Goal: Check status: Check status

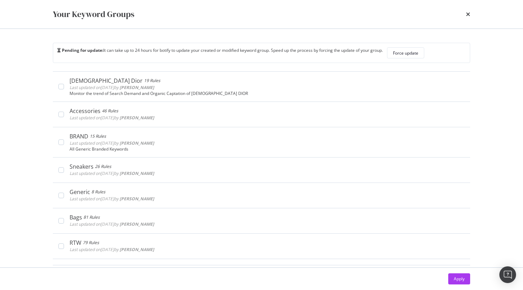
scroll to position [295, 0]
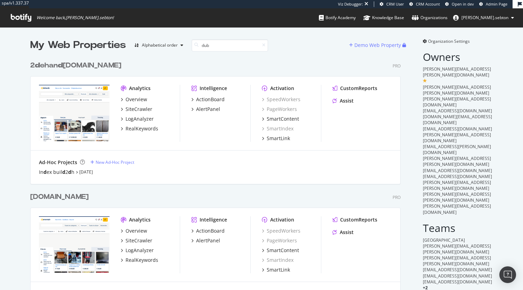
scroll to position [1943, 370]
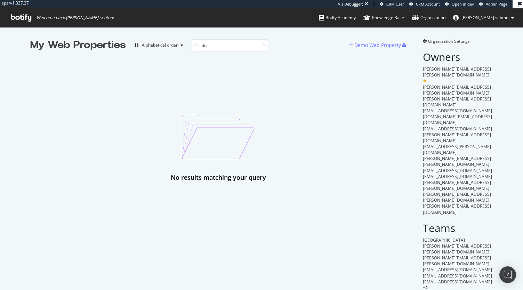
type input "d"
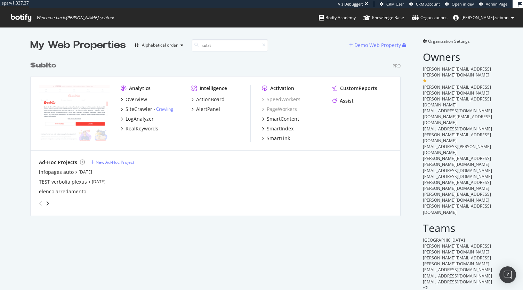
scroll to position [158, 370]
type input "subit"
click at [137, 111] on div "SiteCrawler" at bounding box center [139, 109] width 27 height 7
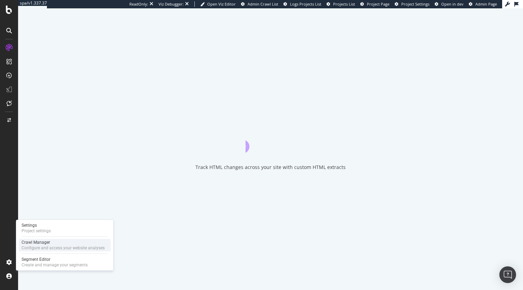
click at [43, 246] on div "Configure and access your website analyses" at bounding box center [63, 248] width 83 height 6
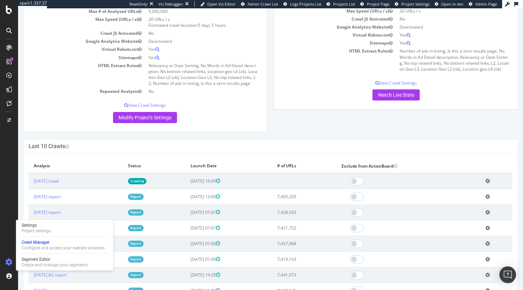
scroll to position [82, 0]
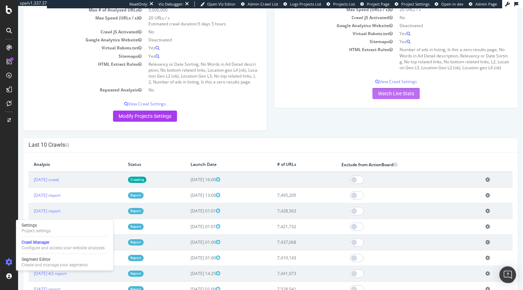
click at [389, 98] on link "Watch Live Stats" at bounding box center [396, 93] width 47 height 11
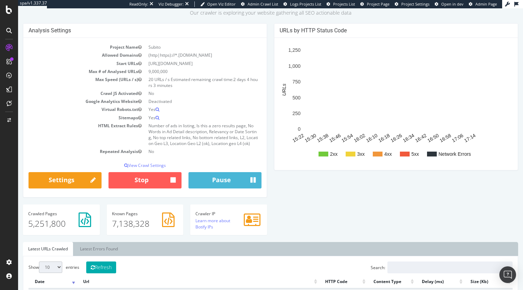
scroll to position [47, 0]
